Goal: Use online tool/utility: Use online tool/utility

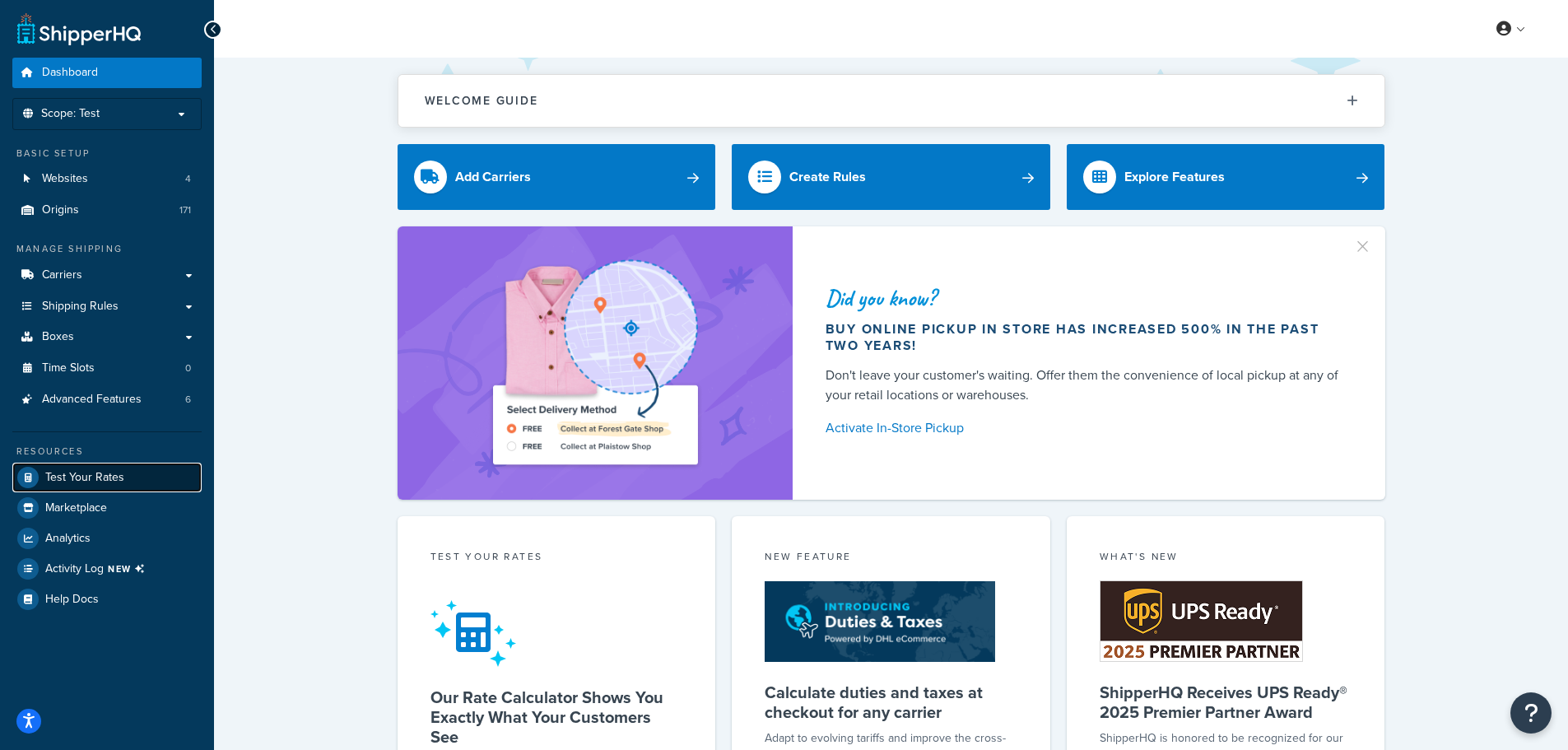
click at [120, 472] on span "Test Your Rates" at bounding box center [85, 478] width 79 height 14
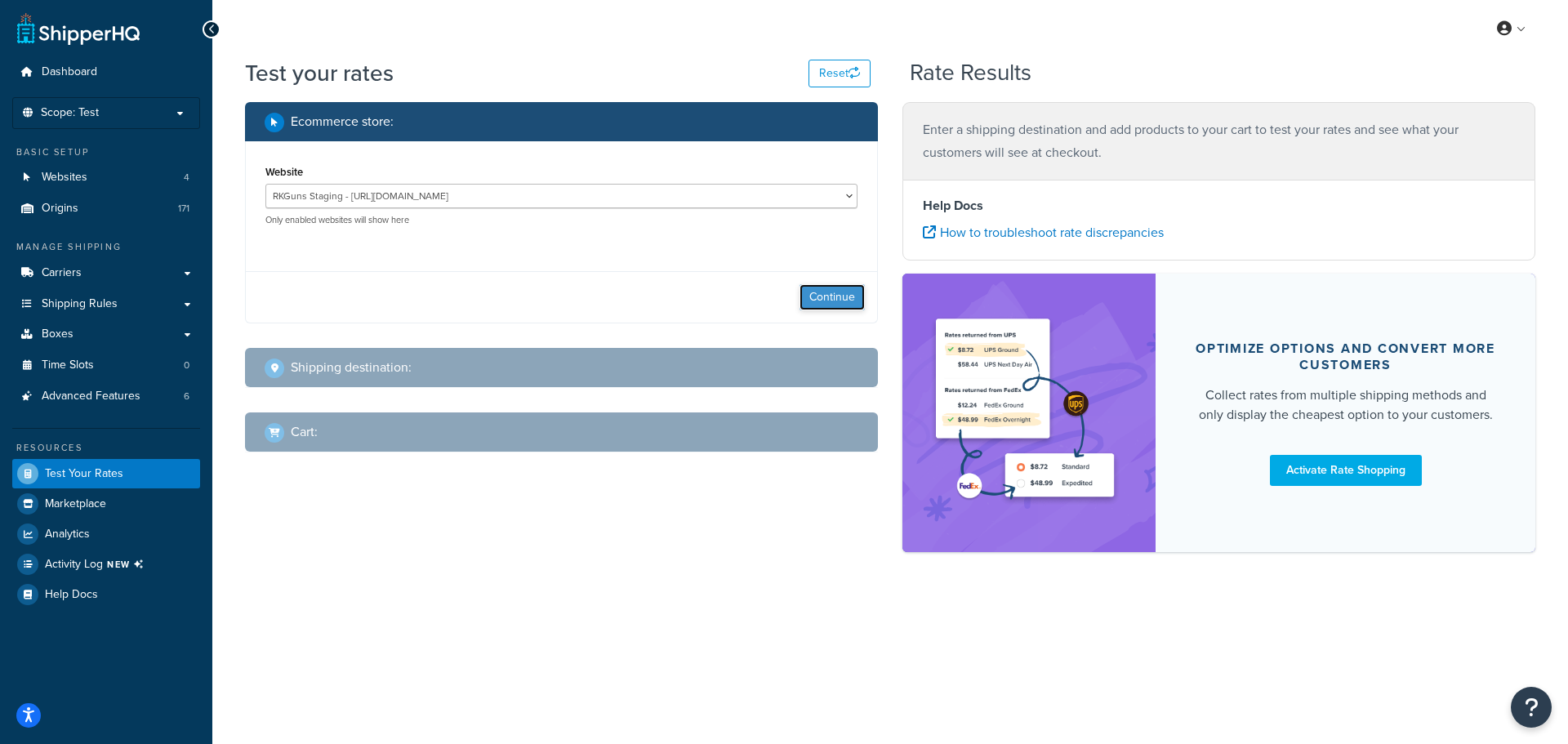
click at [823, 294] on button "Continue" at bounding box center [832, 297] width 66 height 26
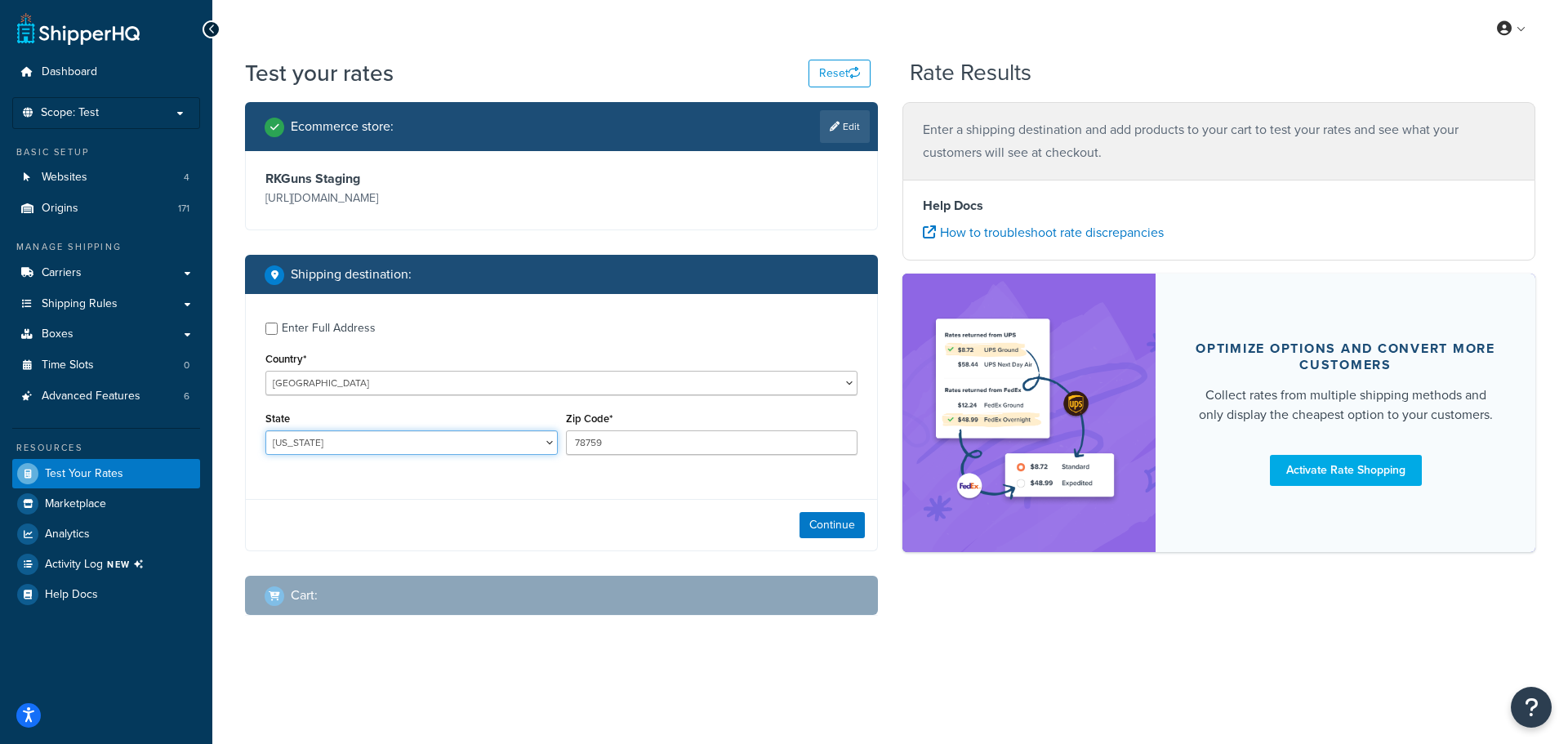
click at [456, 447] on select "[US_STATE] [US_STATE] [US_STATE] [US_STATE] [US_STATE] Armed Forces Americas Ar…" at bounding box center [411, 443] width 292 height 25
select select "IL"
click at [265, 430] on select "[US_STATE] [US_STATE] [US_STATE] [US_STATE] [US_STATE] Armed Forces Americas Ar…" at bounding box center [411, 443] width 292 height 25
type input "61920"
click at [838, 530] on button "Continue" at bounding box center [832, 526] width 66 height 26
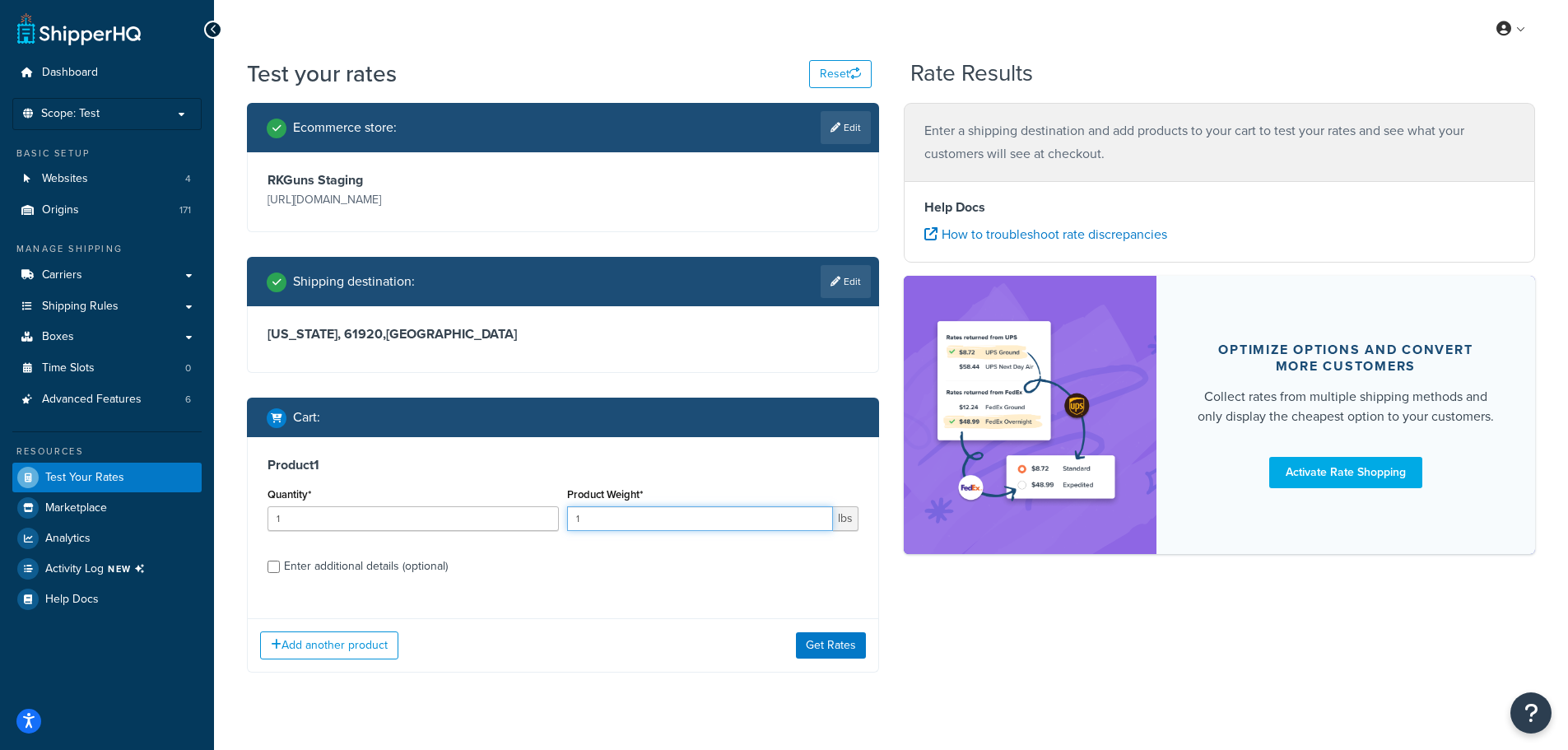
drag, startPoint x: 619, startPoint y: 520, endPoint x: 482, endPoint y: 493, distance: 139.6
click at [482, 493] on div "Quantity* 1 Product Weight* 1 lbs" at bounding box center [563, 513] width 599 height 60
type input "24.73"
click at [305, 567] on div "Enter additional details (optional)" at bounding box center [366, 566] width 164 height 23
click at [280, 567] on input "Enter additional details (optional)" at bounding box center [273, 566] width 12 height 12
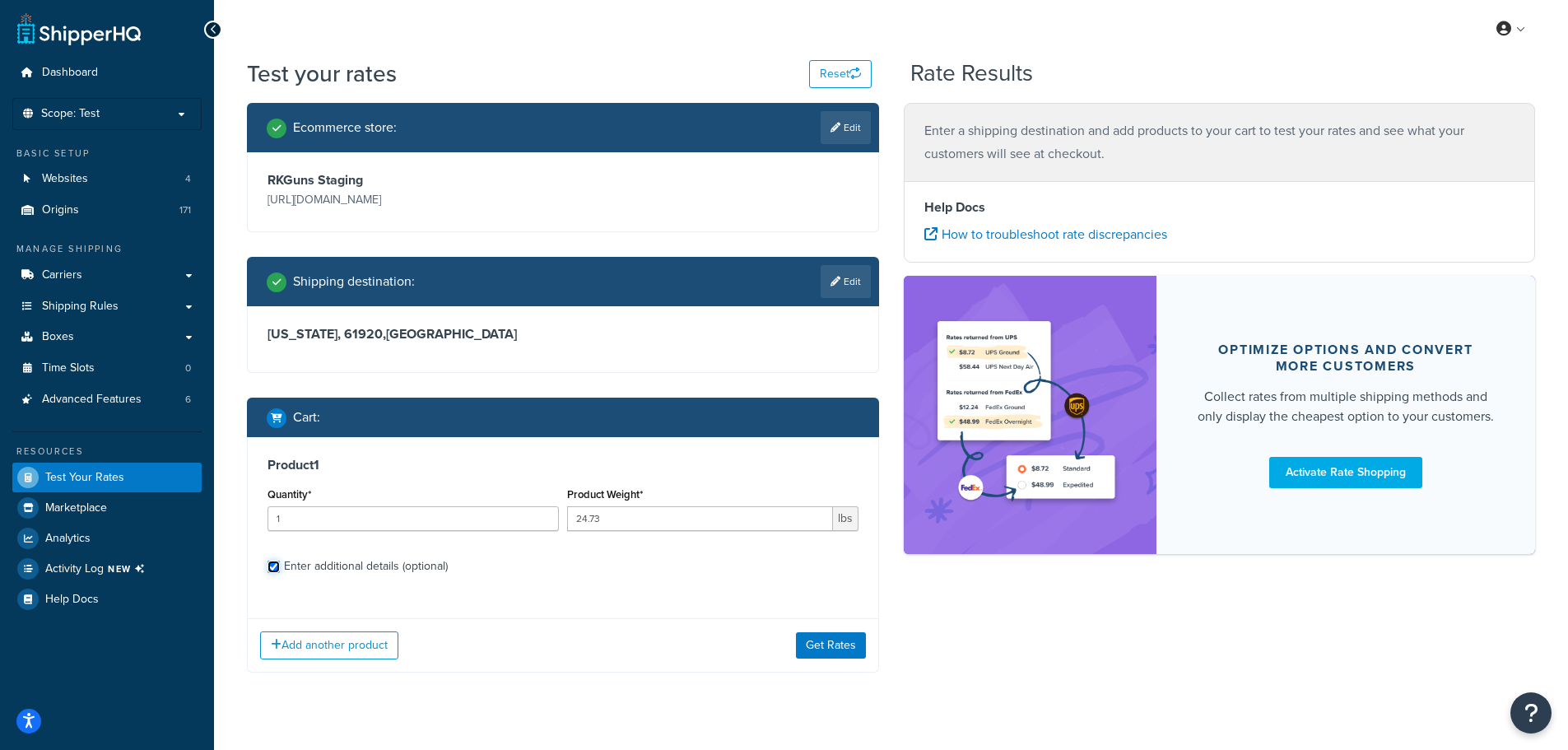
checkbox input "true"
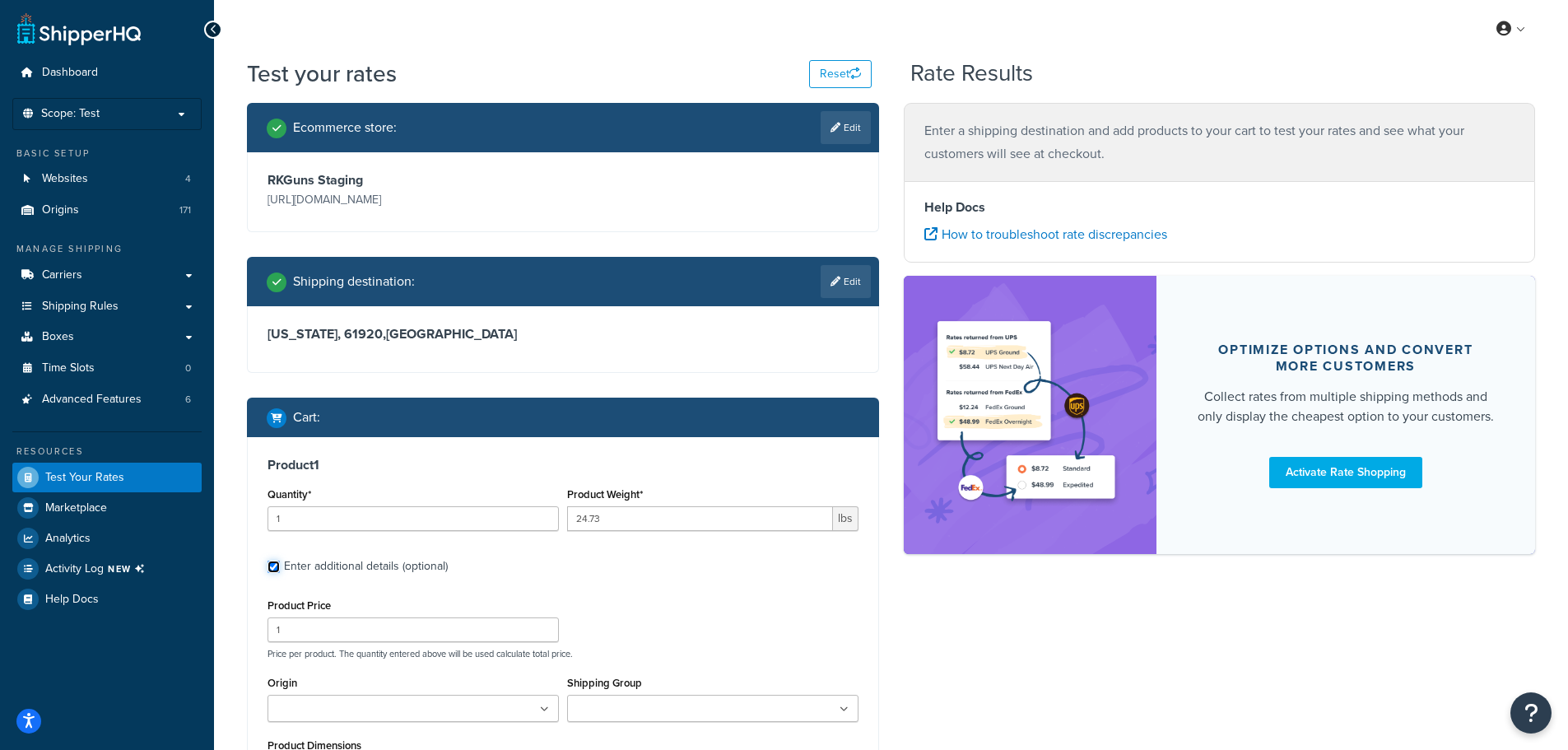
scroll to position [387, 0]
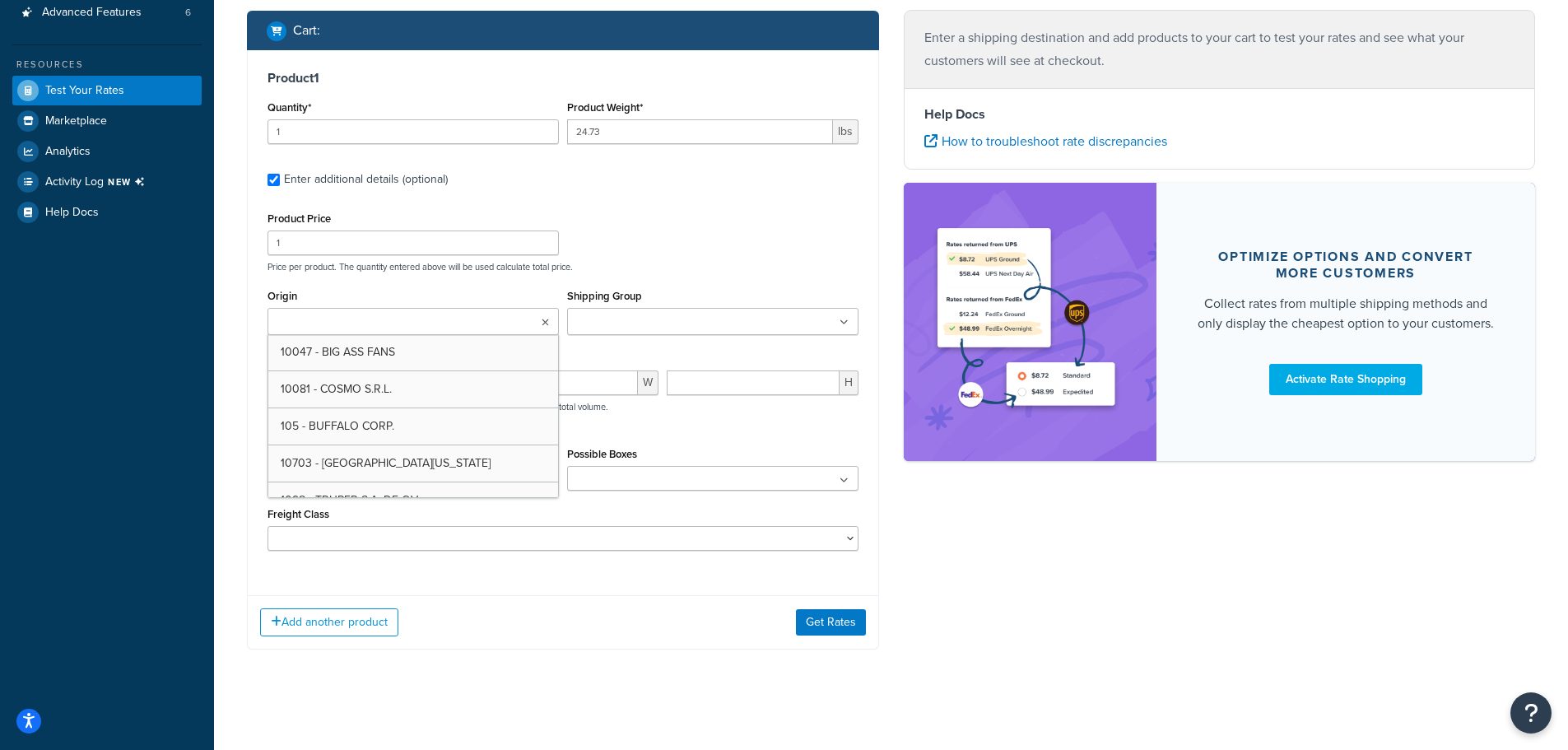
click at [381, 324] on input "Origin" at bounding box center [345, 323] width 146 height 18
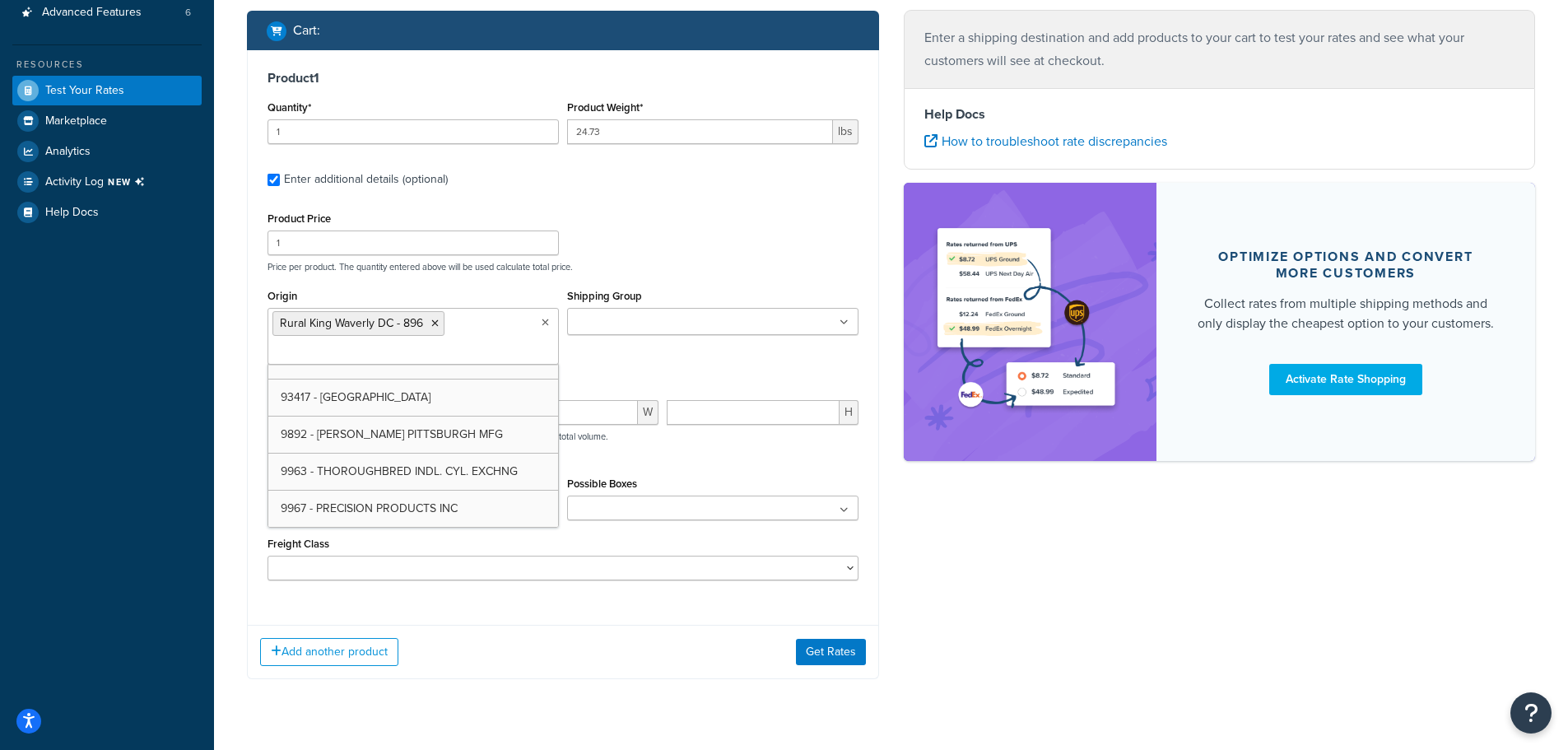
click at [619, 281] on div "Product Price 1 Price per product. The quantity entered above will be used calc…" at bounding box center [563, 394] width 591 height 373
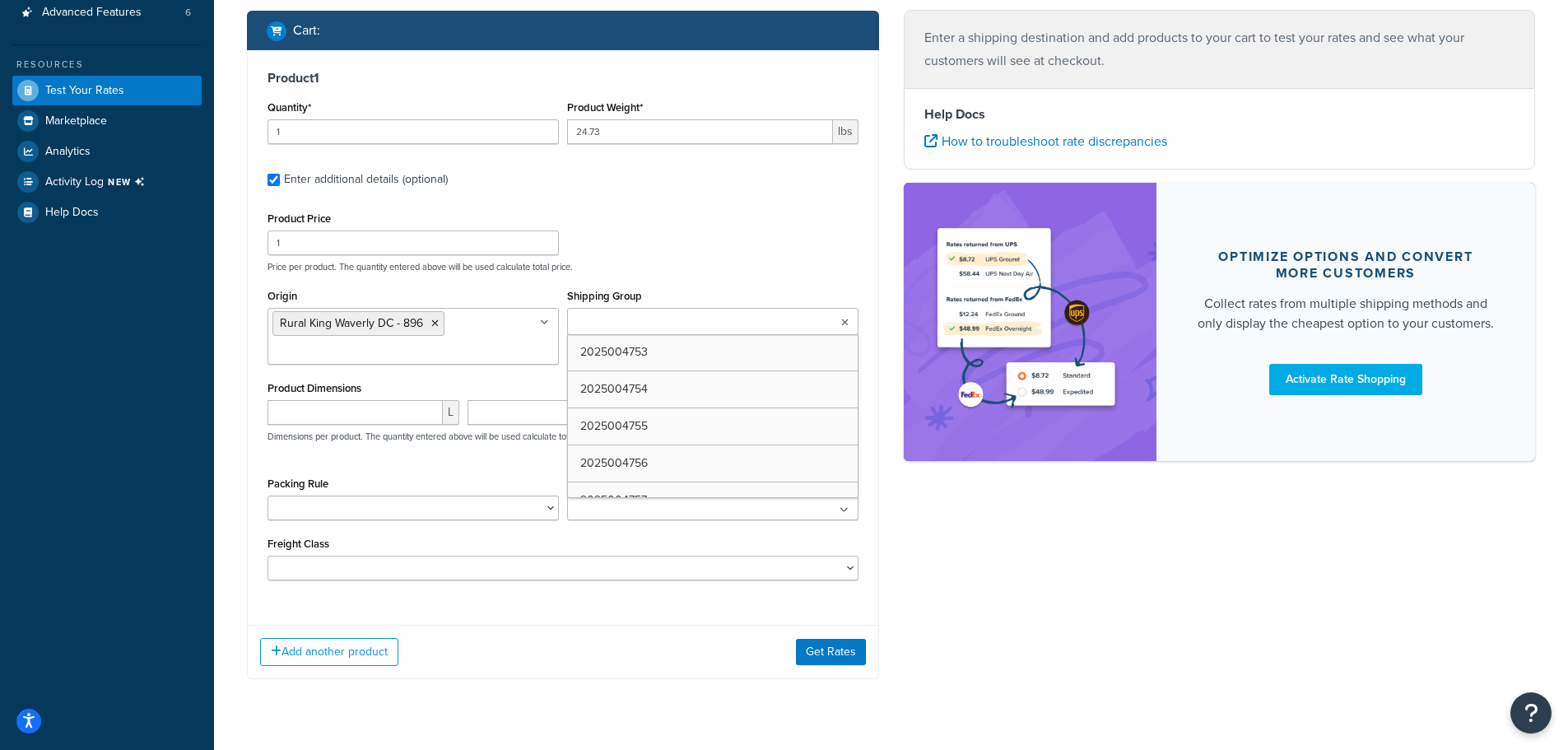
click at [675, 315] on input "Shipping Group" at bounding box center [645, 323] width 146 height 18
click at [722, 251] on div "Product Price 1 Price per product. The quantity entered above will be used calc…" at bounding box center [563, 240] width 599 height 65
click at [358, 420] on input "number" at bounding box center [355, 412] width 175 height 25
type input "18.6"
type input "17.2"
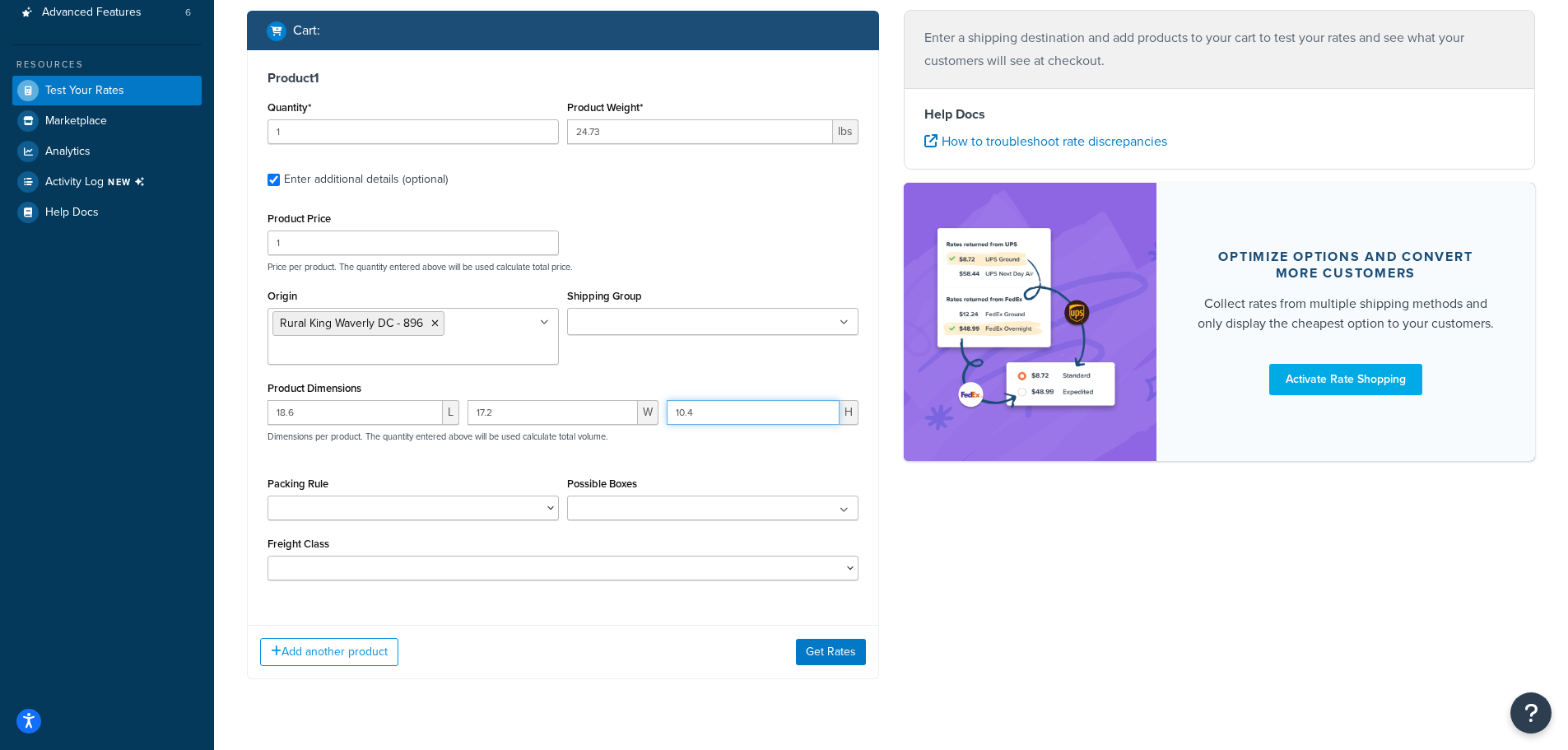
type input "10.4"
click at [820, 656] on button "Get Rates" at bounding box center [831, 652] width 70 height 26
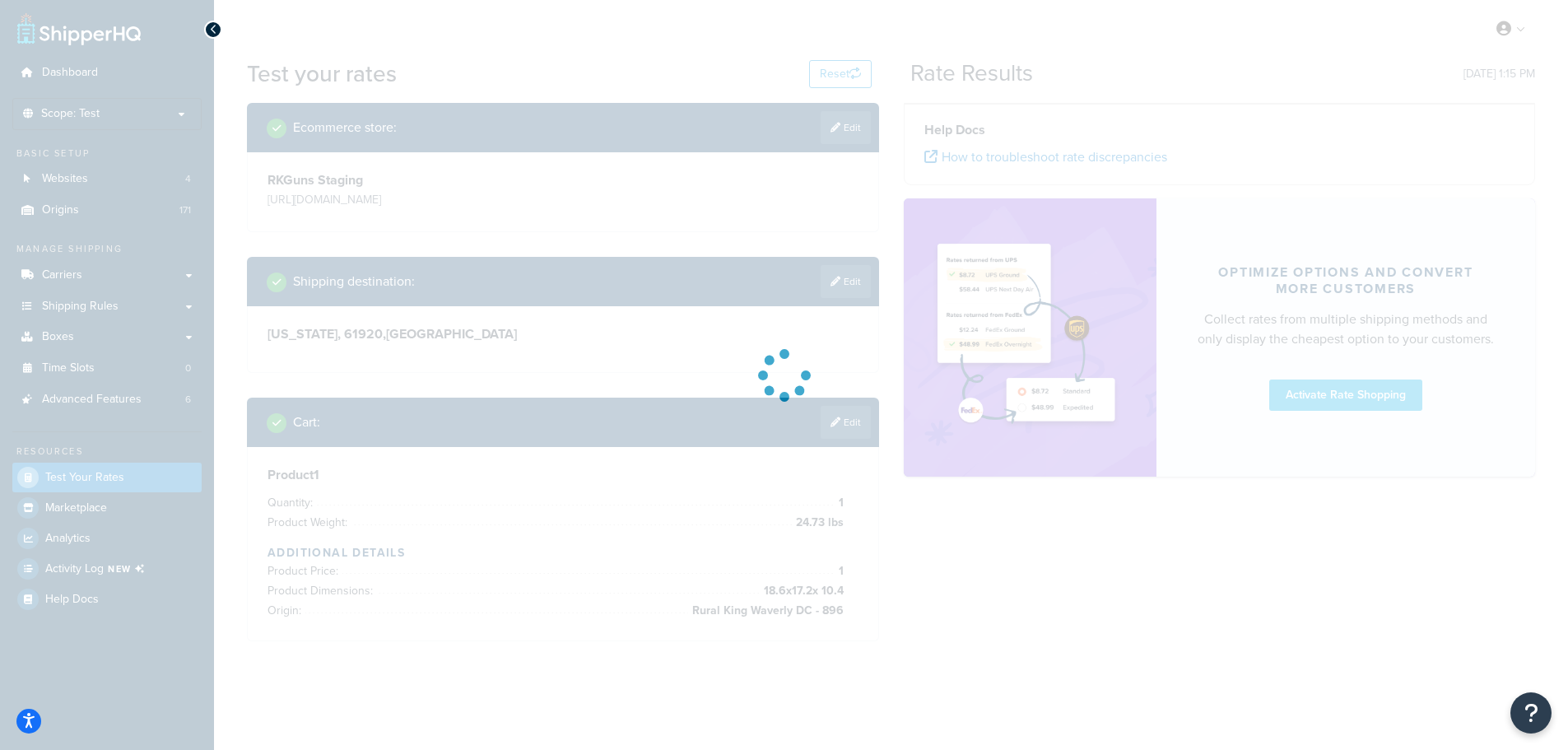
scroll to position [0, 0]
